Goal: Task Accomplishment & Management: Manage account settings

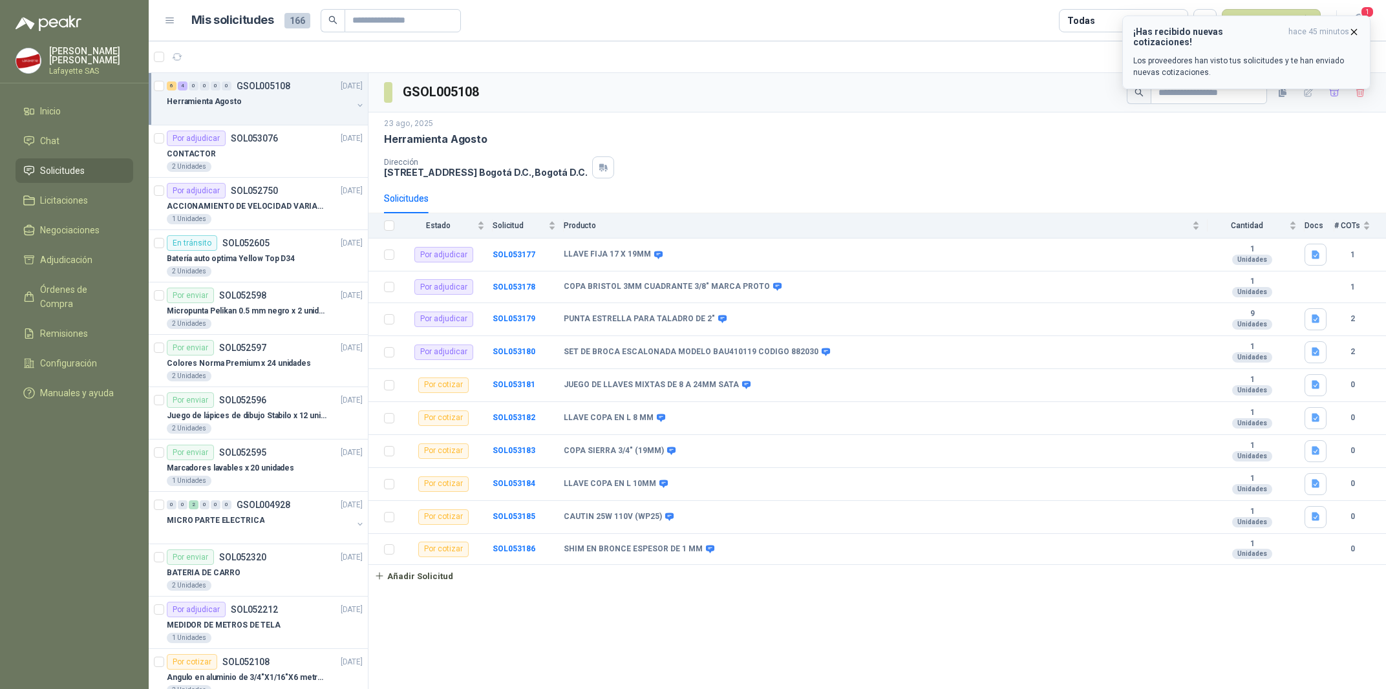
click at [1307, 55] on p "Los proveedores han visto tus solicitudes y te han enviado nuevas cotizaciones." at bounding box center [1246, 66] width 226 height 23
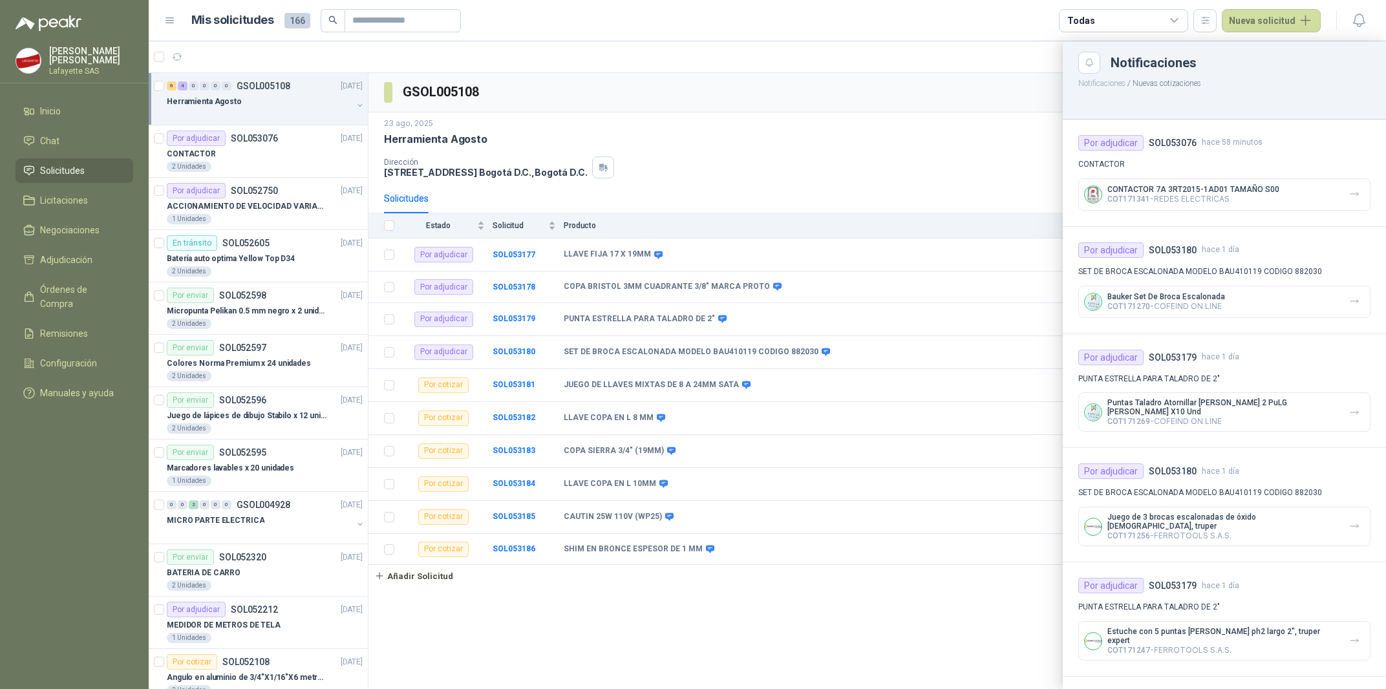
click at [233, 520] on div at bounding box center [767, 365] width 1237 height 648
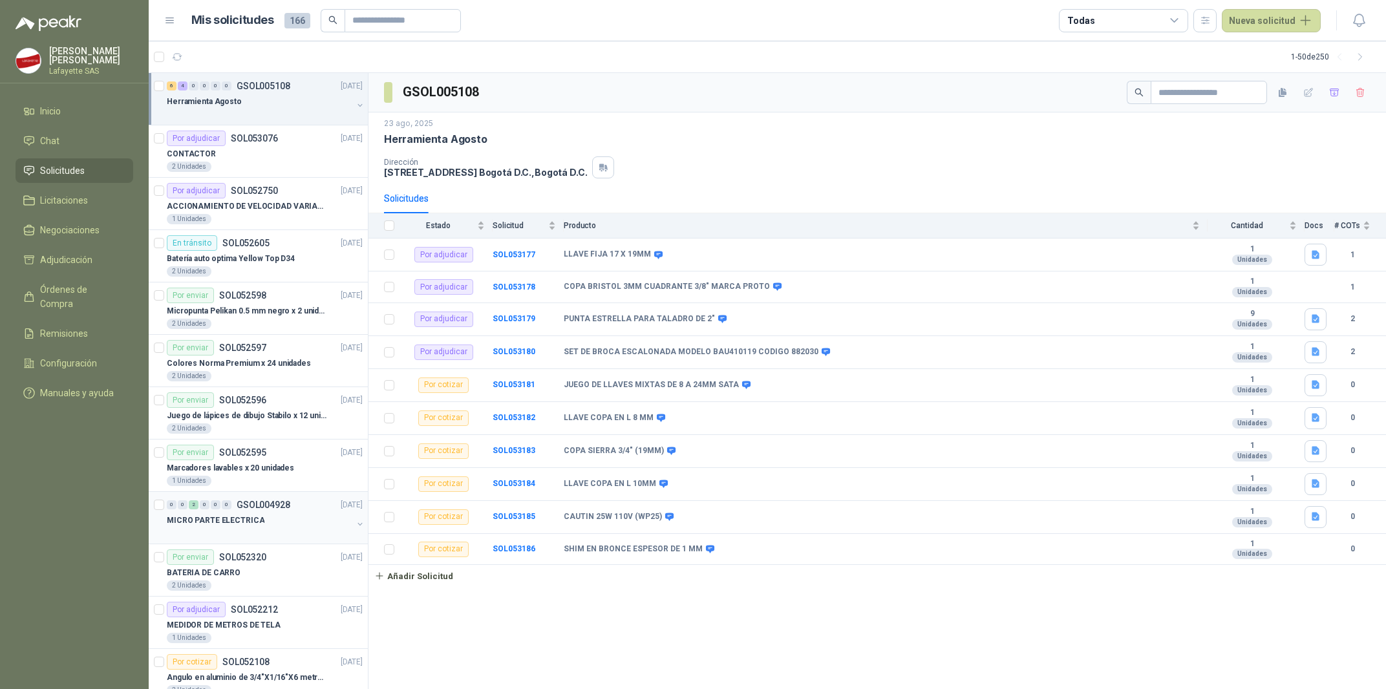
click at [245, 521] on p "MICRO PARTE ELECTRICA" at bounding box center [216, 521] width 98 height 12
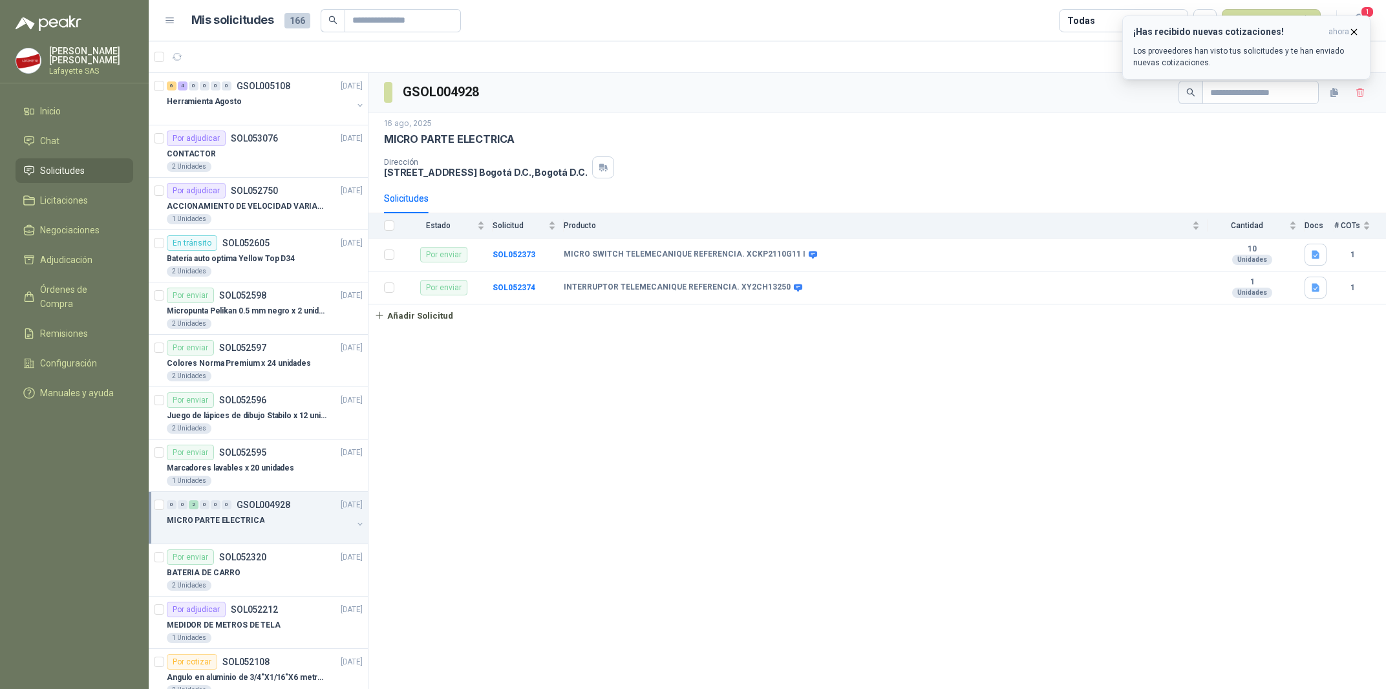
click at [1193, 41] on div "¡Has recibido nuevas cotizaciones! ahora Los proveedores han visto tus solicitu…" at bounding box center [1246, 48] width 226 height 42
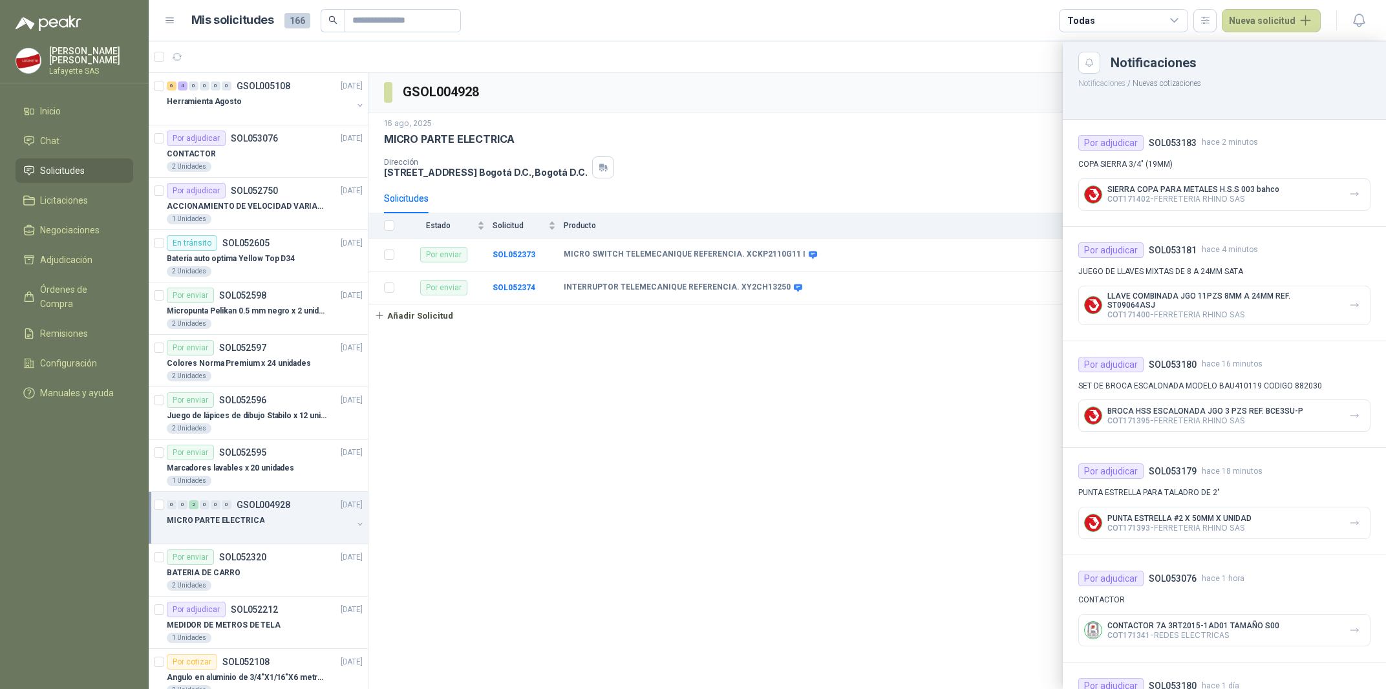
click at [619, 427] on div at bounding box center [767, 365] width 1237 height 648
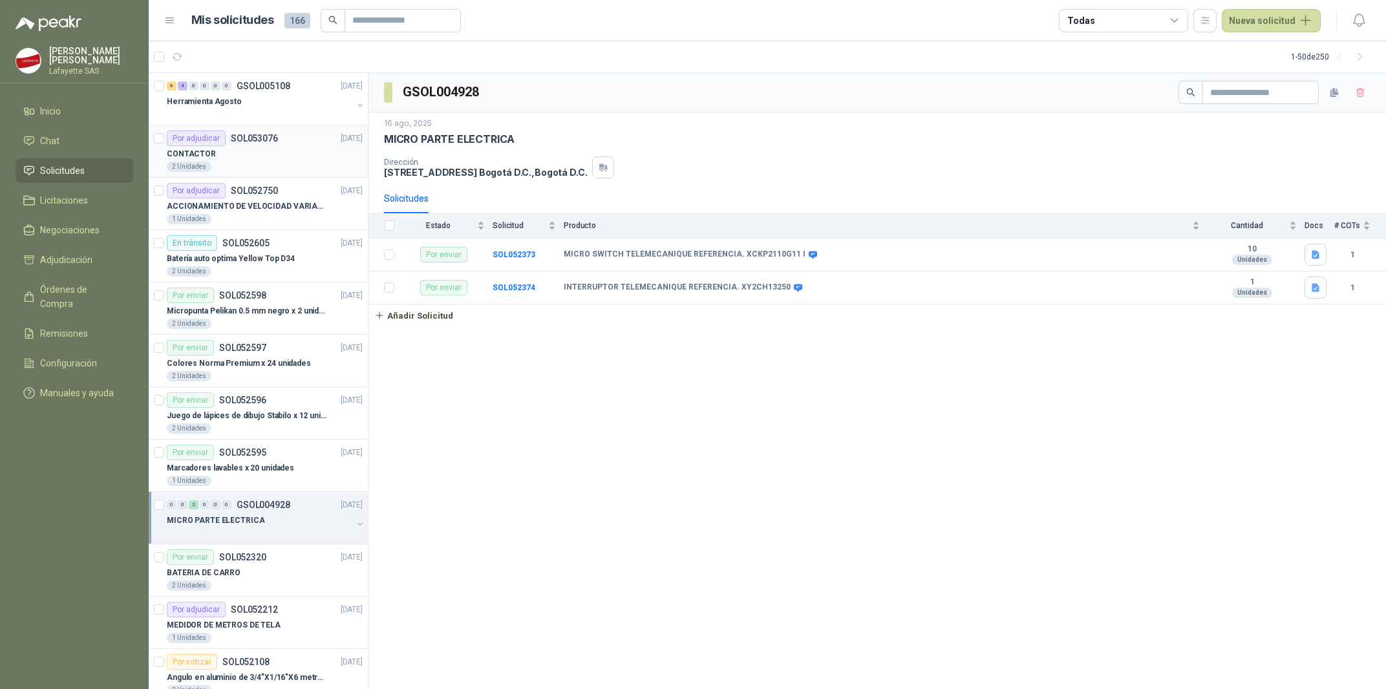
click at [236, 172] on div "2 Unidades" at bounding box center [265, 167] width 196 height 10
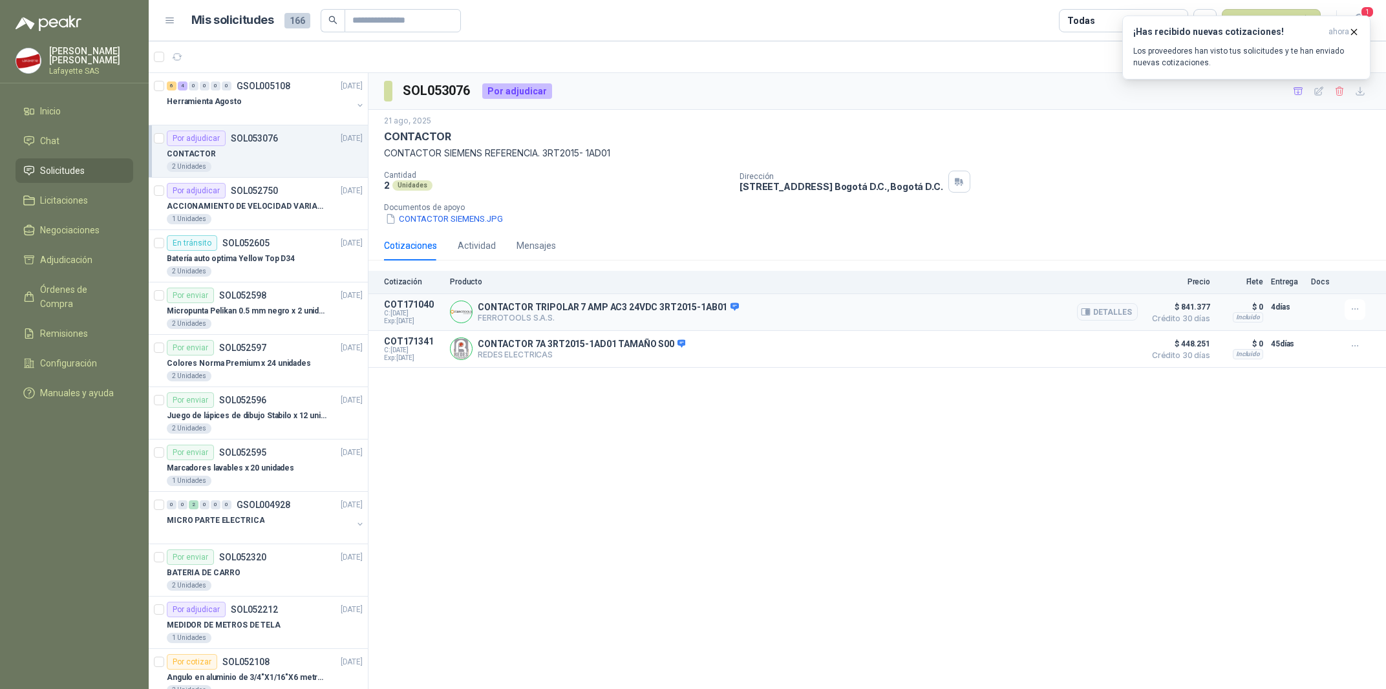
click at [1205, 317] on span "Crédito 30 días" at bounding box center [1178, 319] width 65 height 8
click at [1124, 317] on button "Detalles" at bounding box center [1107, 311] width 61 height 17
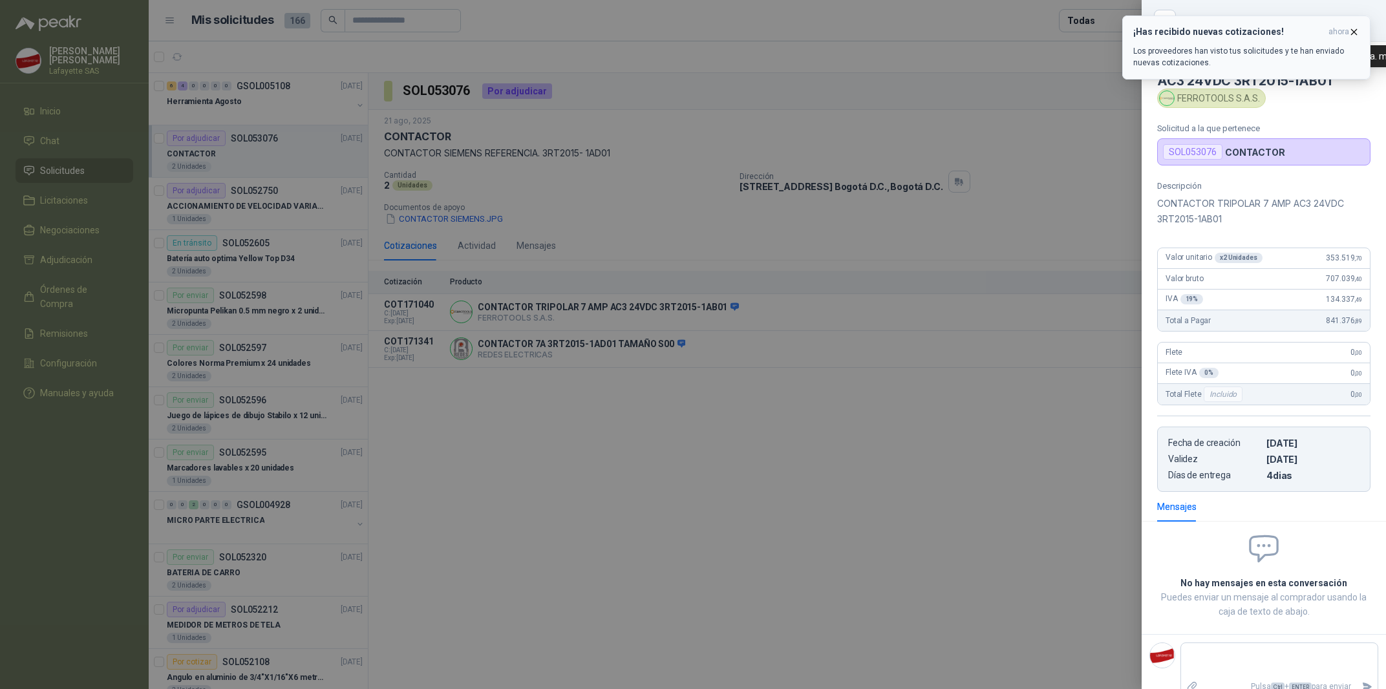
click at [1347, 33] on span "ahora" at bounding box center [1339, 32] width 21 height 11
